Goal: Navigation & Orientation: Go to known website

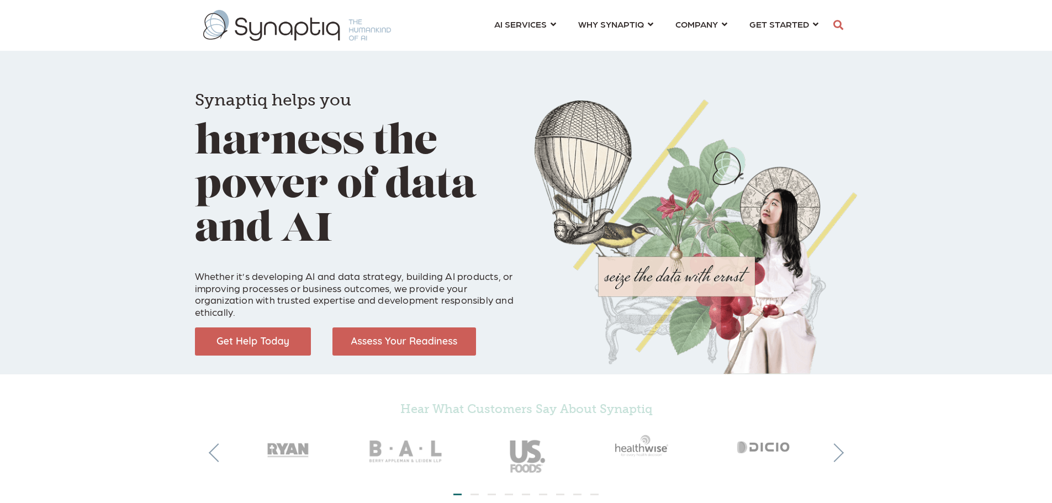
scroll to position [0, 5]
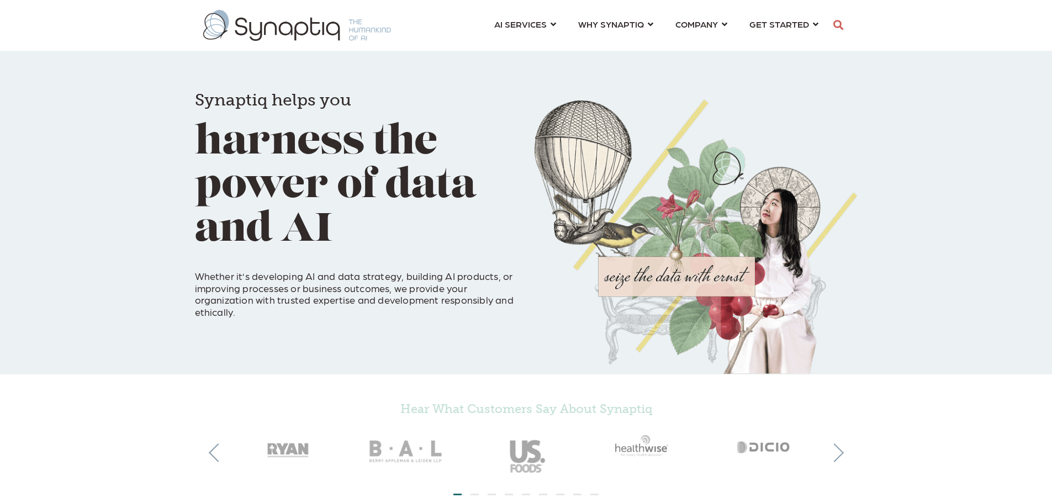
click at [316, 23] on img at bounding box center [297, 25] width 188 height 31
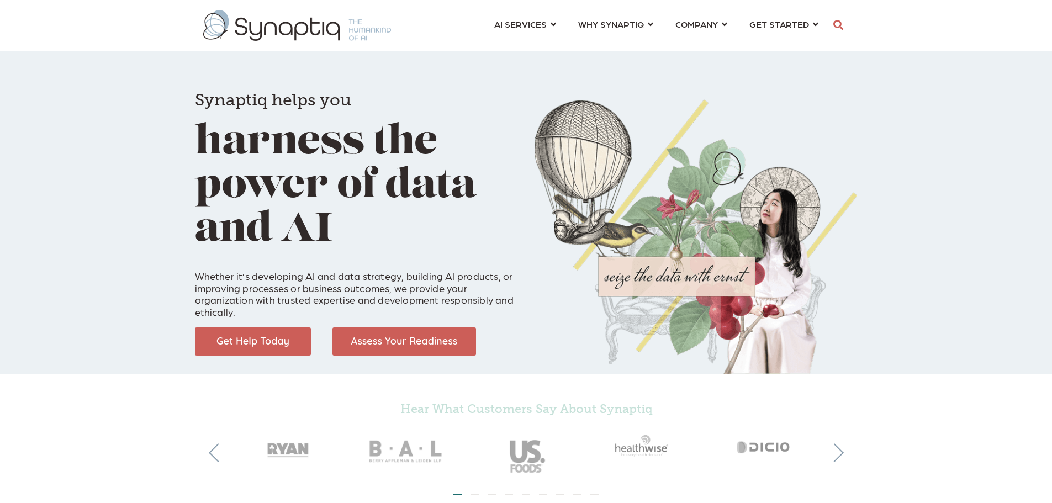
scroll to position [0, 5]
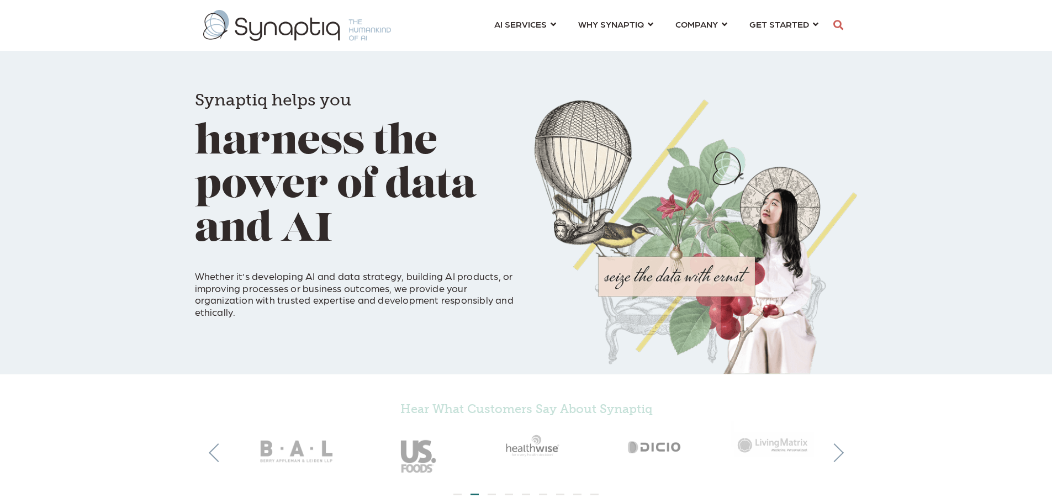
drag, startPoint x: 0, startPoint y: 0, endPoint x: 275, endPoint y: 23, distance: 276.5
click at [275, 23] on img at bounding box center [297, 25] width 188 height 31
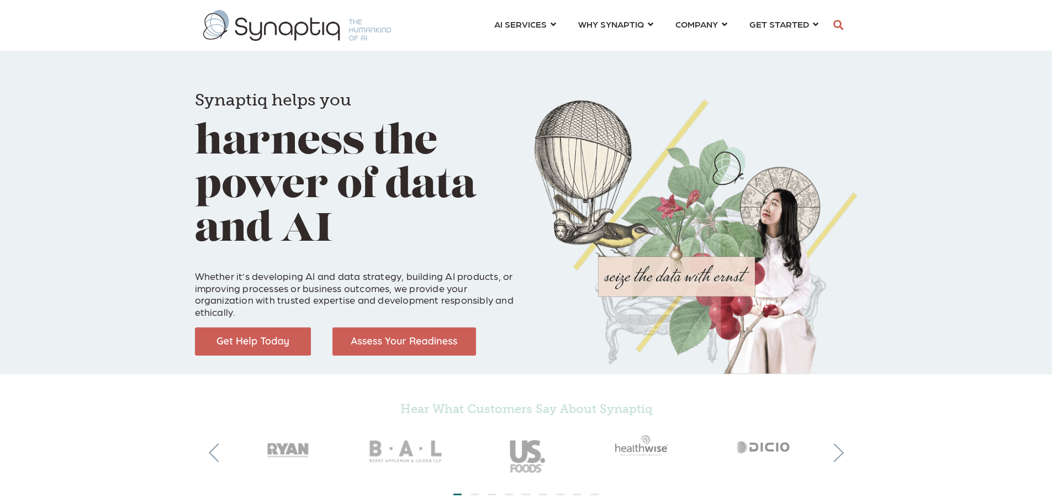
scroll to position [0, 5]
